Goal: Task Accomplishment & Management: Manage account settings

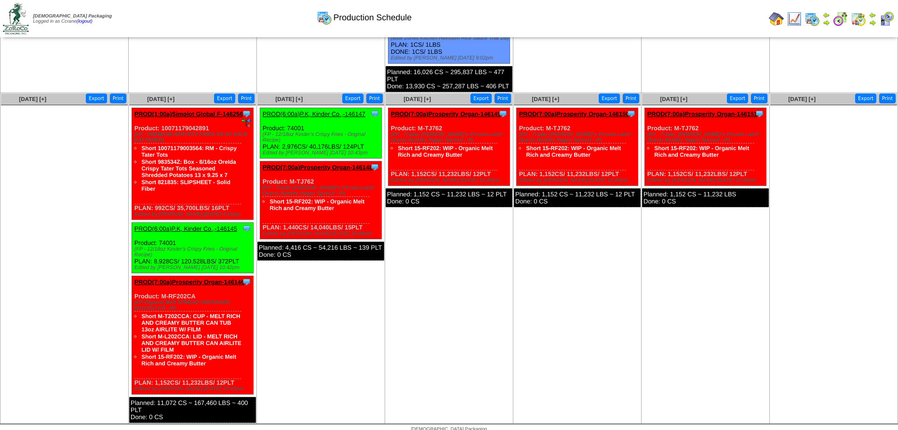
scroll to position [492, 0]
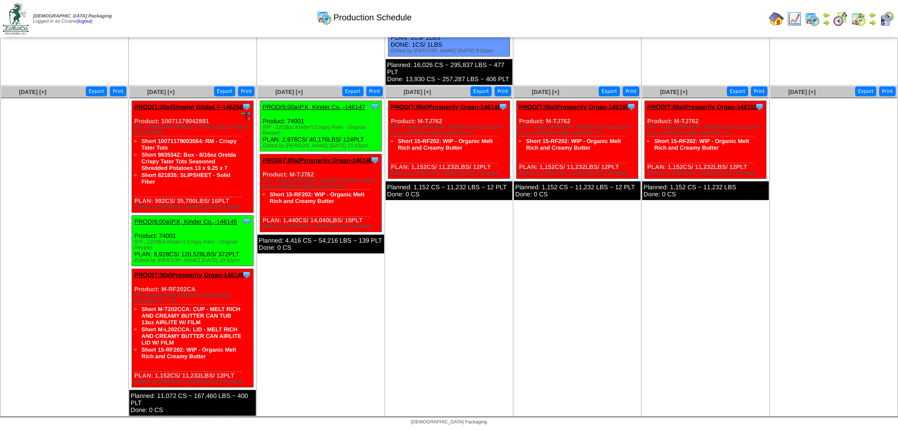
click at [149, 103] on div "Clone Item PROD(1:00a)Simplot Global F-146256 Simplot Global Food, LLC Schedule…" at bounding box center [193, 157] width 122 height 112
click at [147, 104] on link "PROD(1:00a)Simplot Global F-146256" at bounding box center [188, 106] width 108 height 7
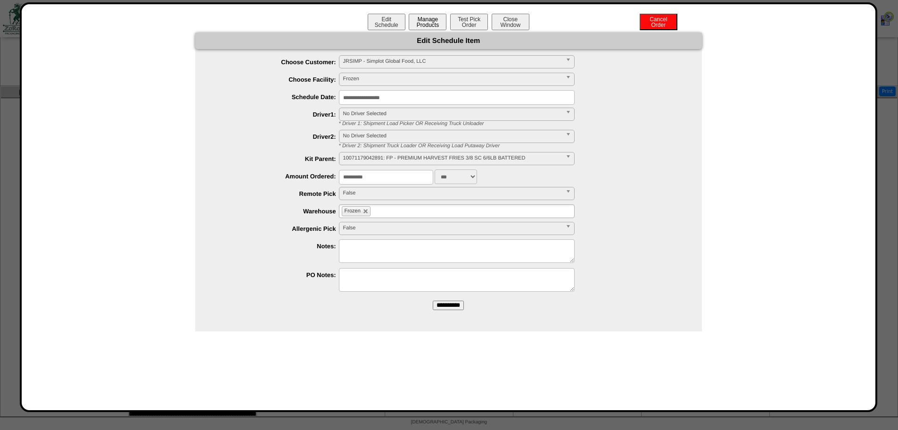
click at [428, 27] on button "Manage Products" at bounding box center [428, 22] width 38 height 17
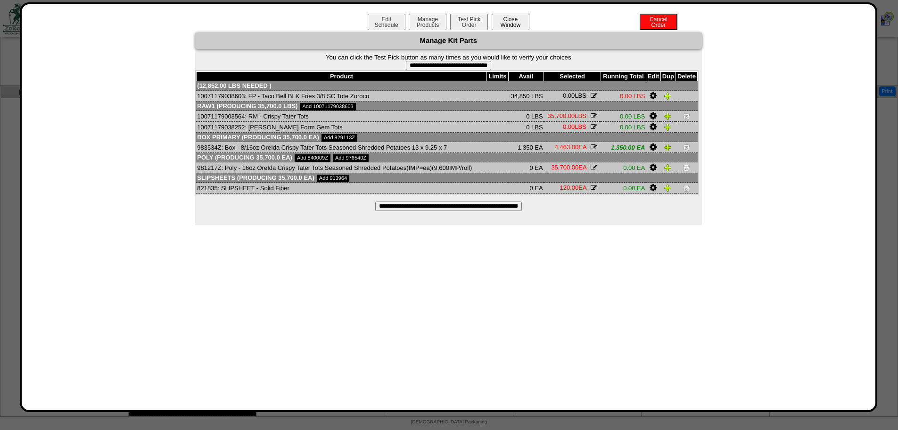
click at [526, 23] on button "Close Window" at bounding box center [511, 22] width 38 height 17
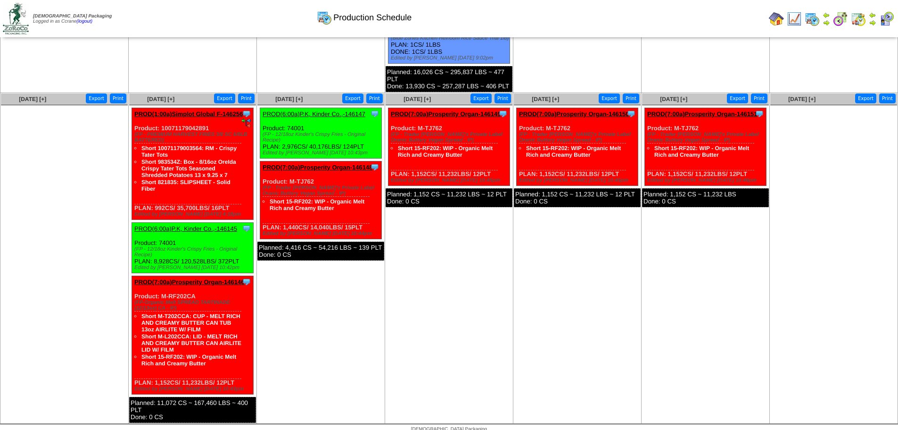
scroll to position [492, 0]
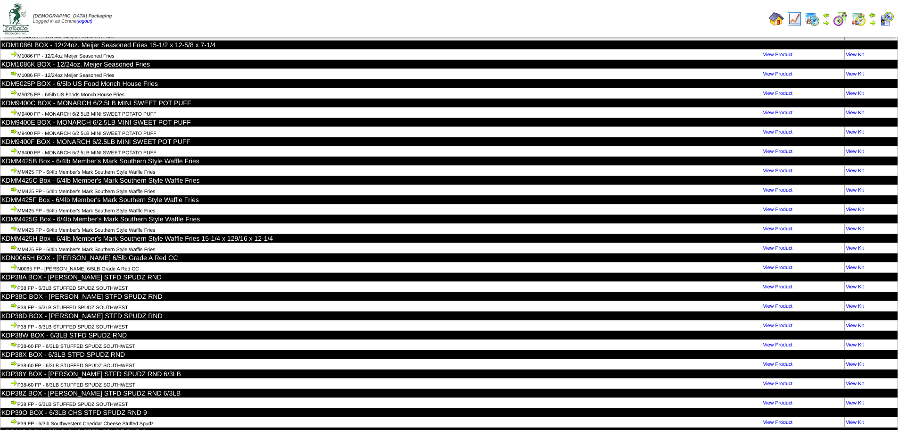
scroll to position [48589, 0]
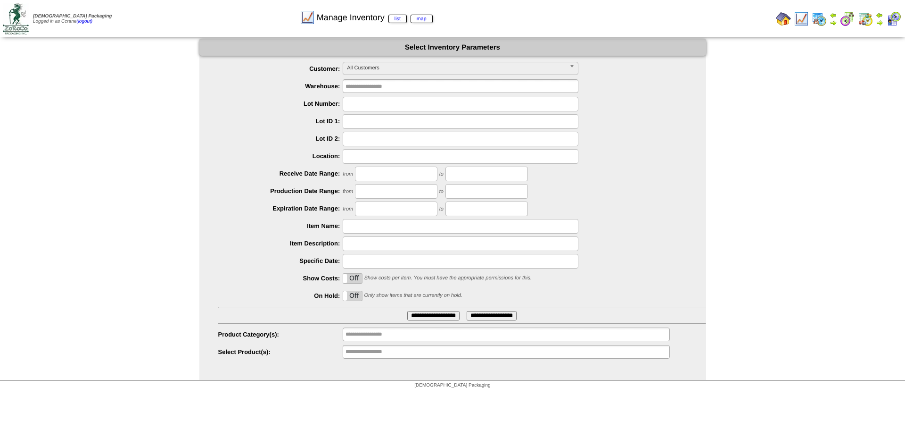
click at [405, 70] on span "All Customers" at bounding box center [456, 67] width 219 height 11
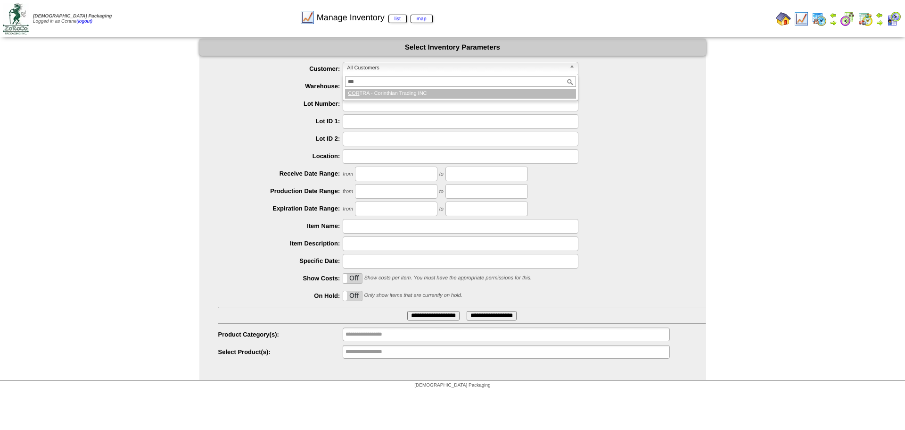
type input "***"
click at [408, 90] on li "COR TRA - Corinthian Trading INC" at bounding box center [460, 94] width 231 height 10
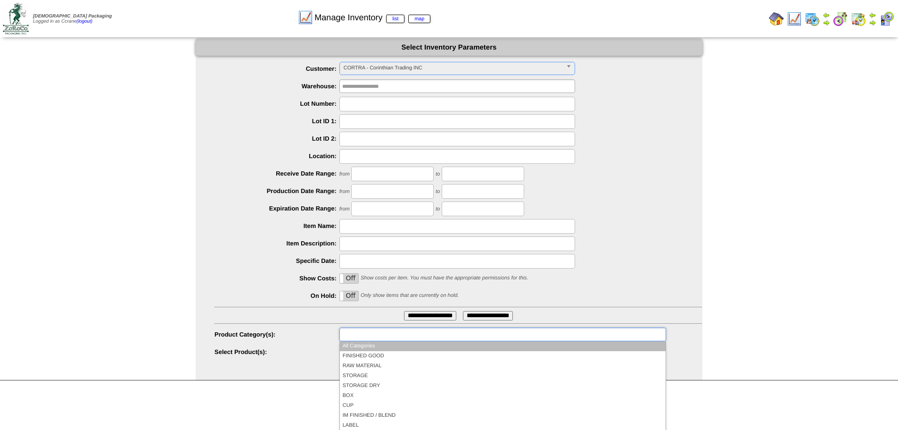
click at [376, 332] on input "text" at bounding box center [372, 334] width 60 height 12
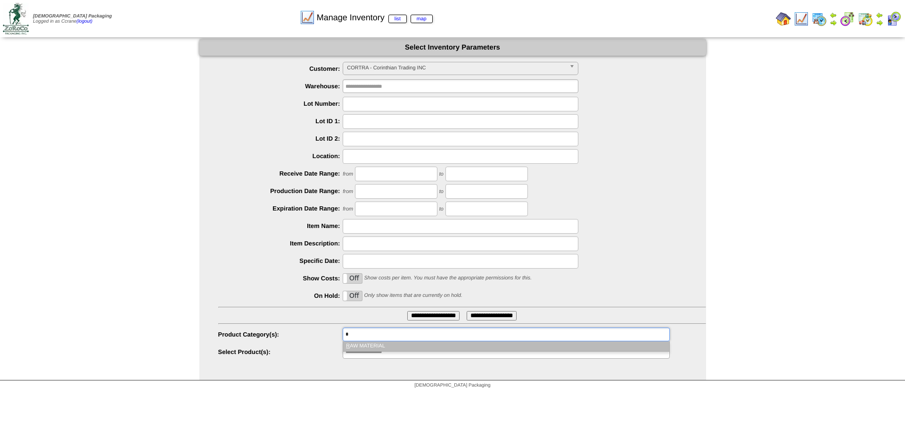
type input "*"
click at [378, 342] on li "R AW MATERIAL" at bounding box center [506, 346] width 326 height 10
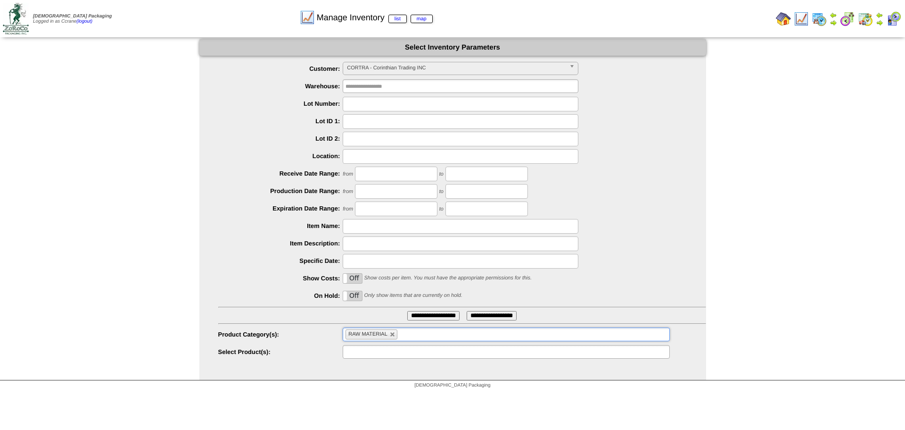
click at [402, 354] on input "text" at bounding box center [376, 352] width 60 height 12
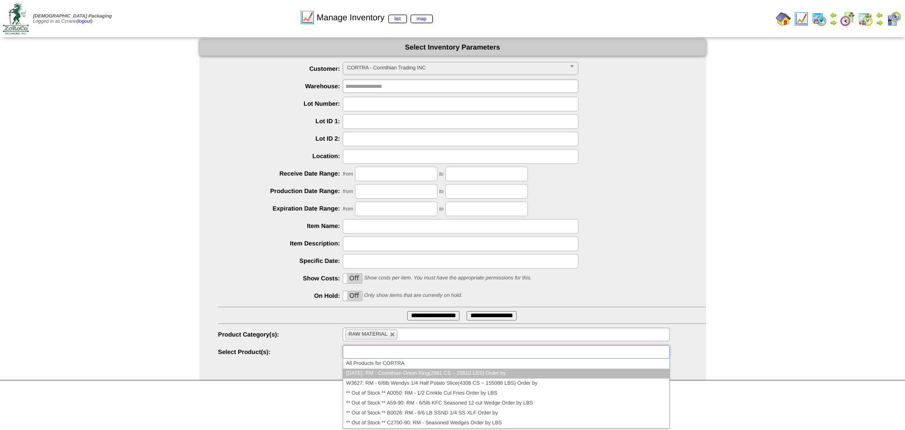
click at [410, 373] on li "AD280: RM - Corinthian Onion Ring(2981 CS ~ 29810 LBS) Order by" at bounding box center [506, 373] width 326 height 10
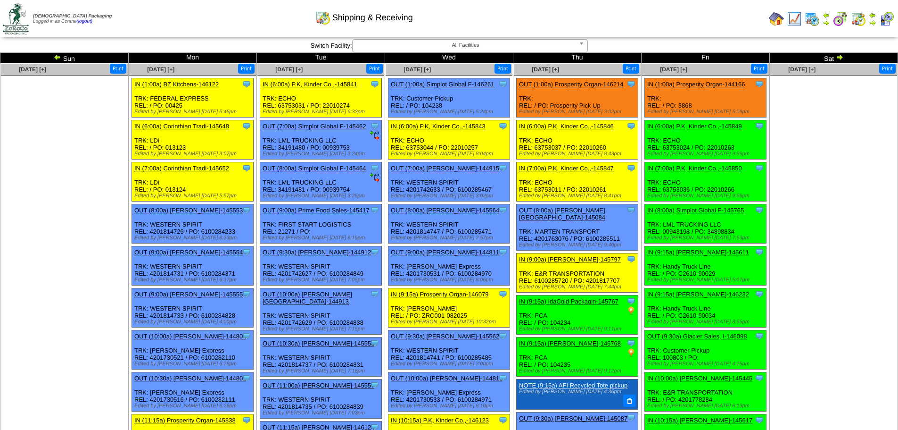
click at [59, 98] on ul at bounding box center [64, 145] width 127 height 141
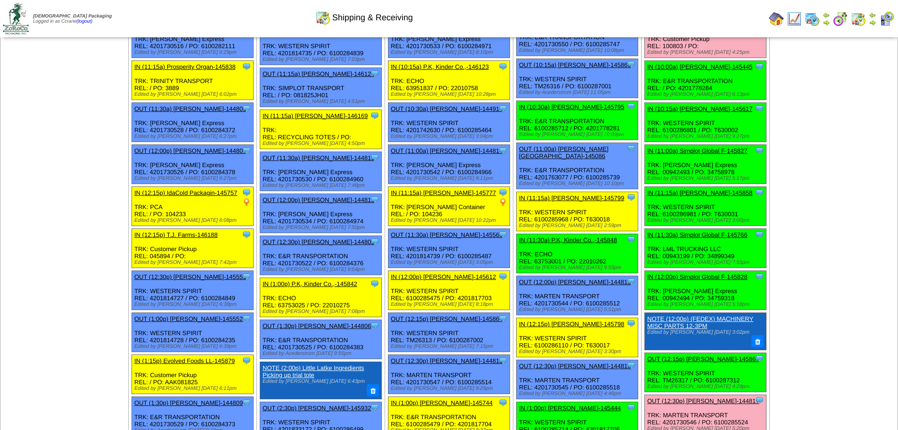
scroll to position [330, 0]
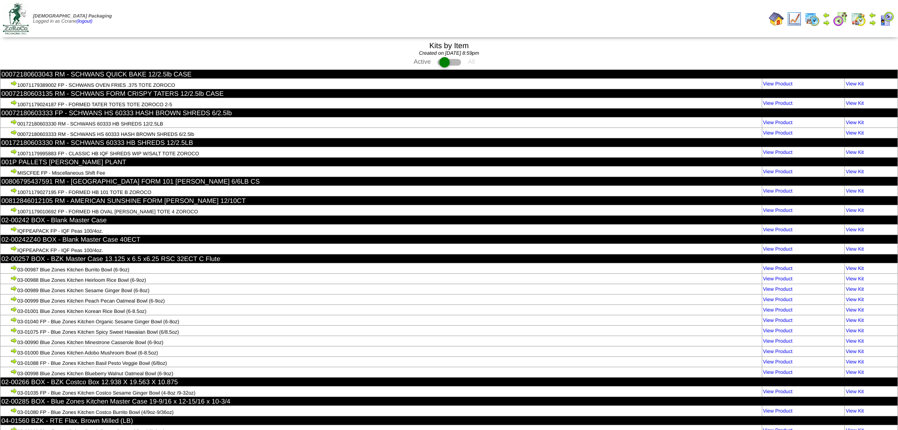
scroll to position [48589, 0]
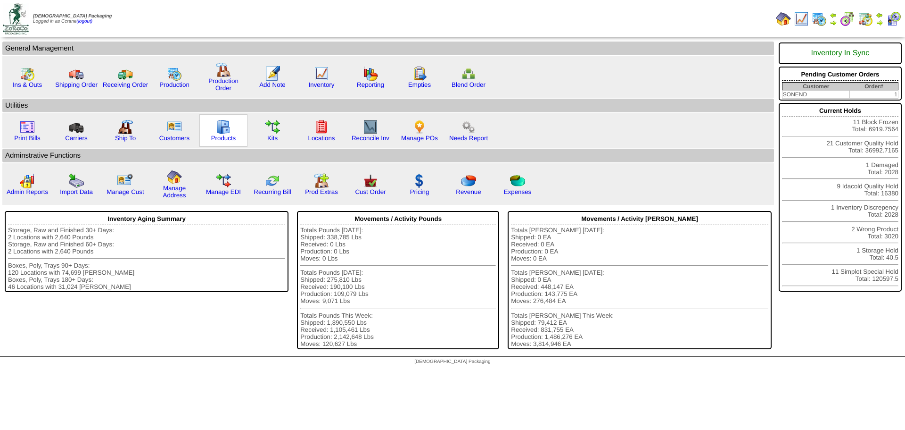
click at [210, 139] on div "Products" at bounding box center [223, 130] width 48 height 33
click at [227, 138] on link "Products" at bounding box center [223, 137] width 25 height 7
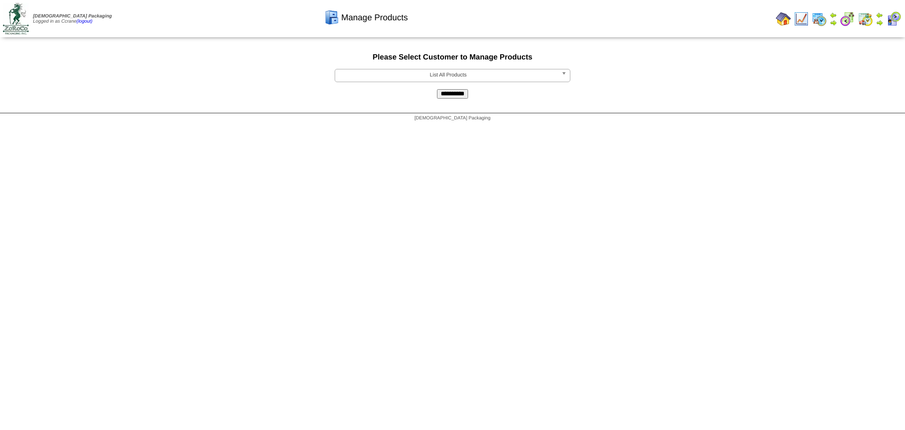
click at [429, 73] on span "List All Products" at bounding box center [448, 74] width 219 height 11
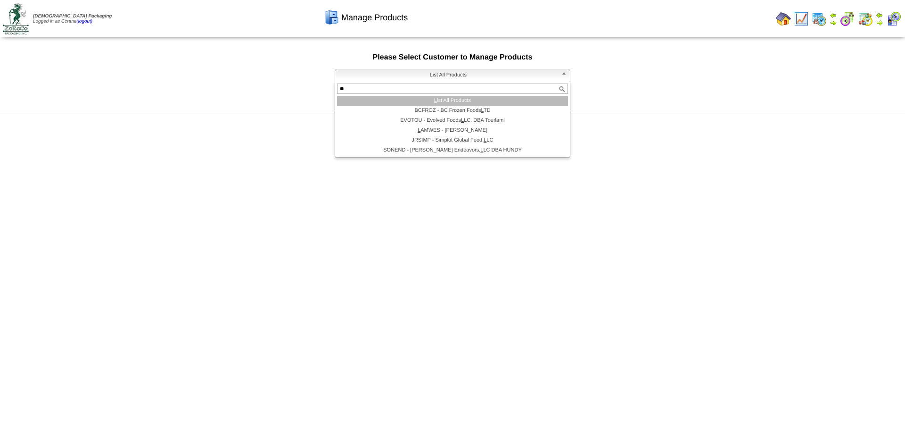
type input "***"
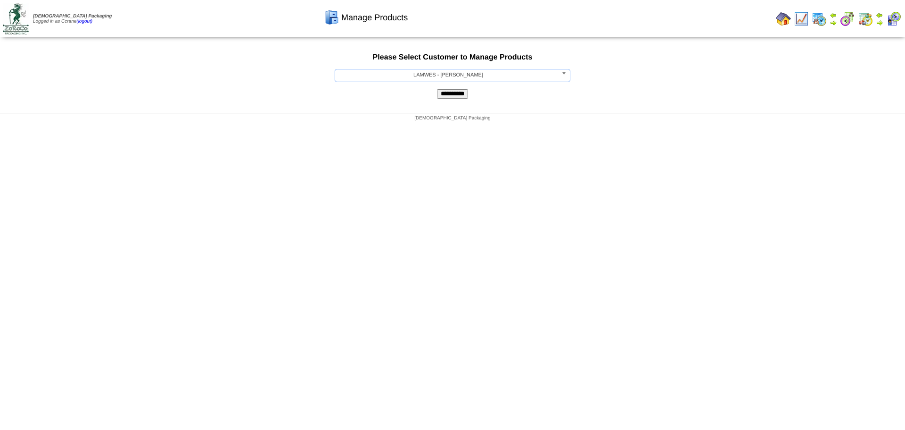
click at [474, 85] on form "**********" at bounding box center [452, 75] width 905 height 45
click at [462, 92] on input "**********" at bounding box center [452, 93] width 31 height 9
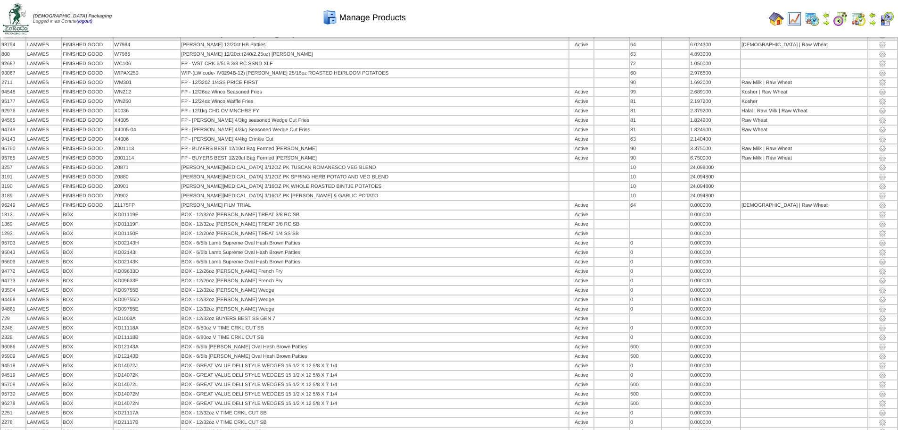
scroll to position [17429, 0]
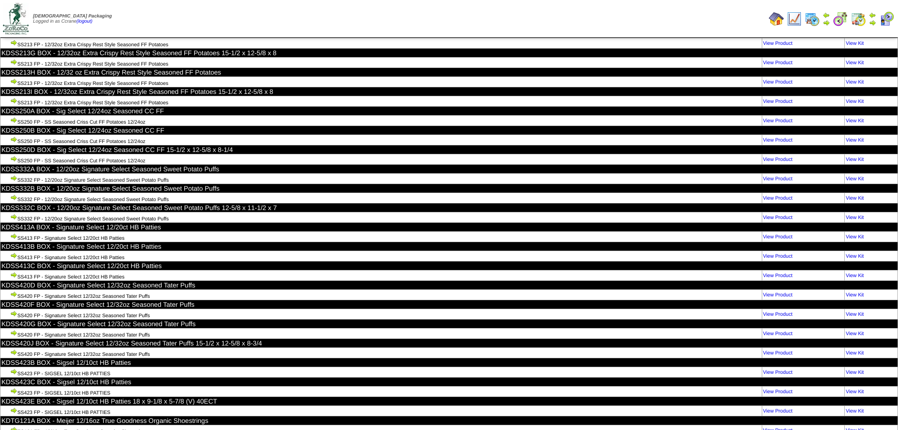
scroll to position [36109, 0]
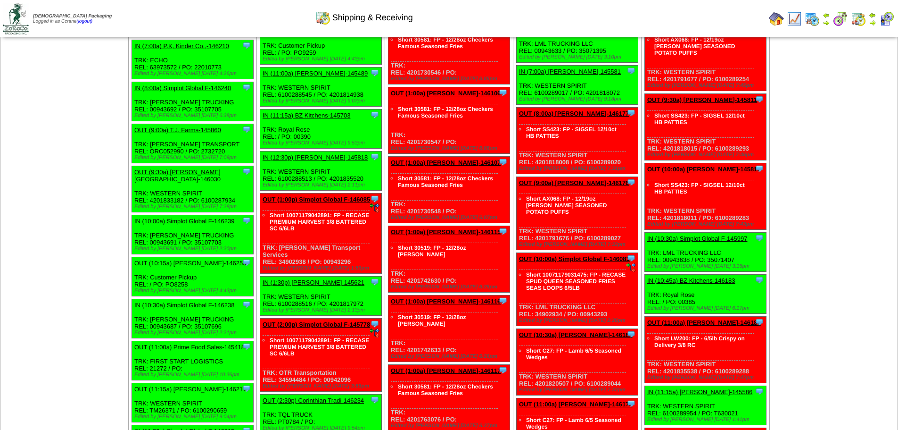
scroll to position [1792, 0]
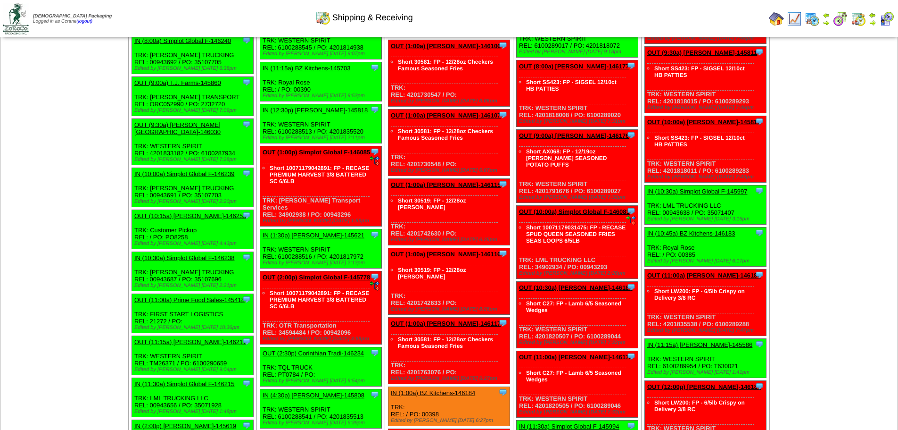
click at [175, 209] on div "Clone Item OUT (10:15a) [PERSON_NAME]-146259 IdaCold Packaging Inc ScheduleID: …" at bounding box center [193, 228] width 122 height 39
copy div "PO8258"
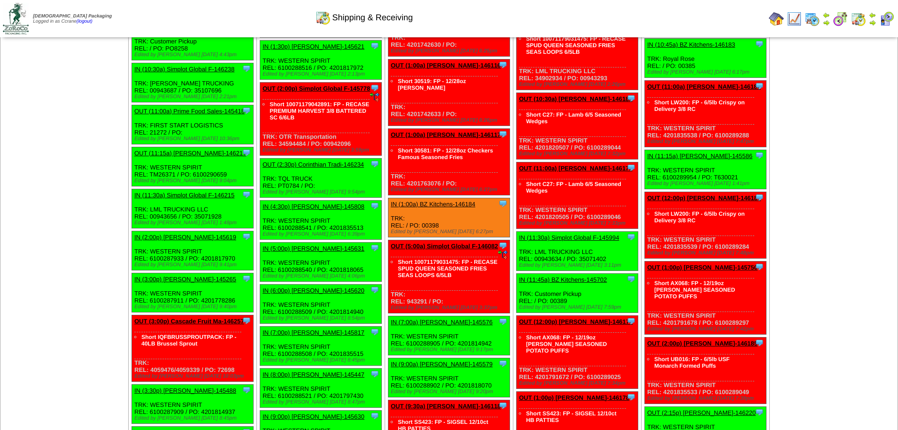
scroll to position [2028, 0]
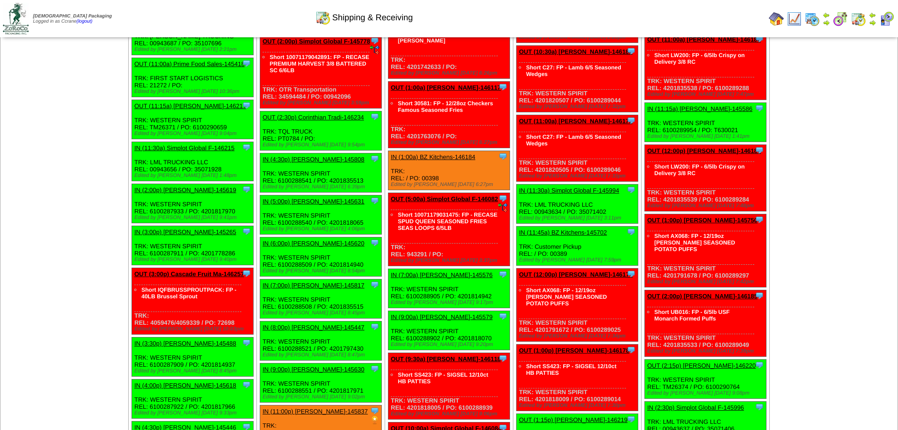
click at [123, 147] on td "[DATE] [+] Print Clone Item OUT (1:00a) Glacier Sales, I-146166 Glacier Sales, …" at bounding box center [64, 183] width 128 height 1554
